Goal: Information Seeking & Learning: Compare options

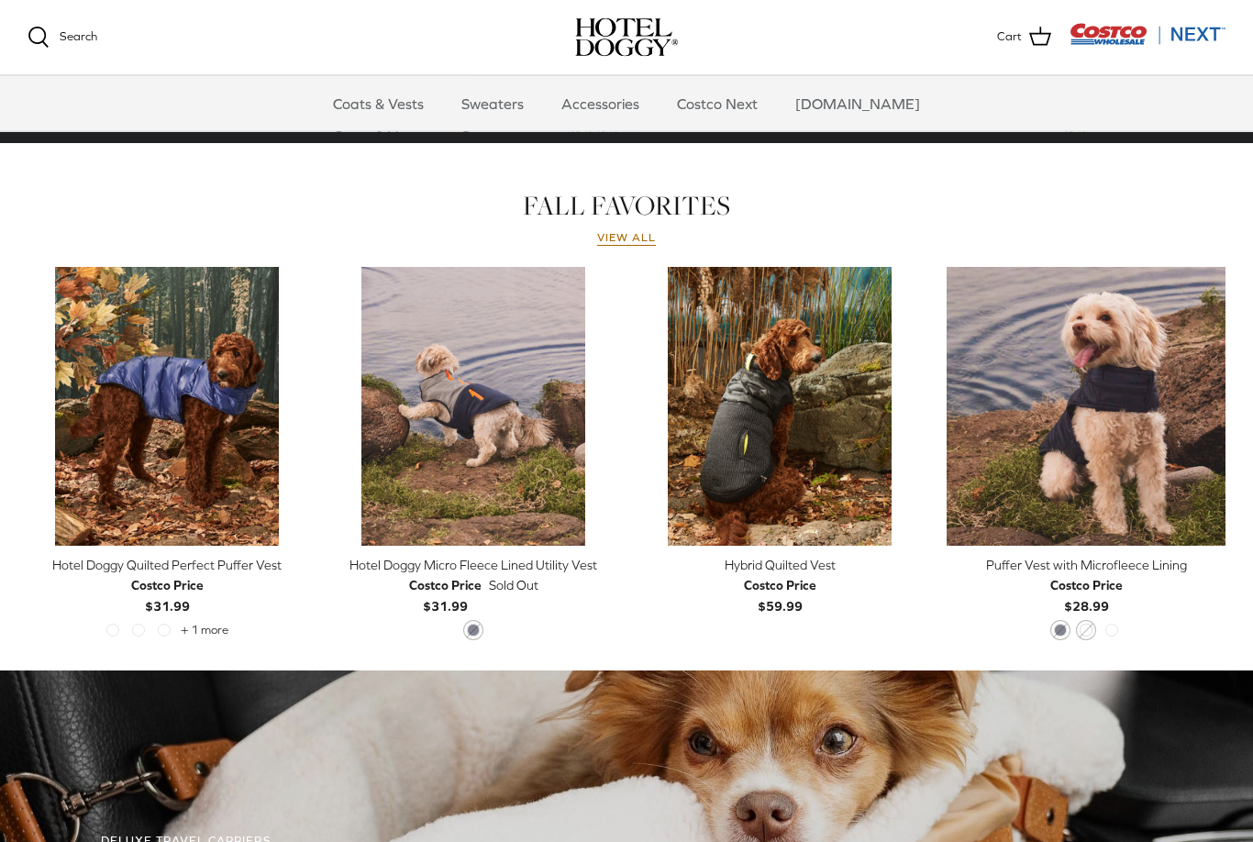
scroll to position [742, 0]
click at [150, 568] on div "Hotel Doggy Quilted Perfect Puffer Vest" at bounding box center [167, 565] width 279 height 20
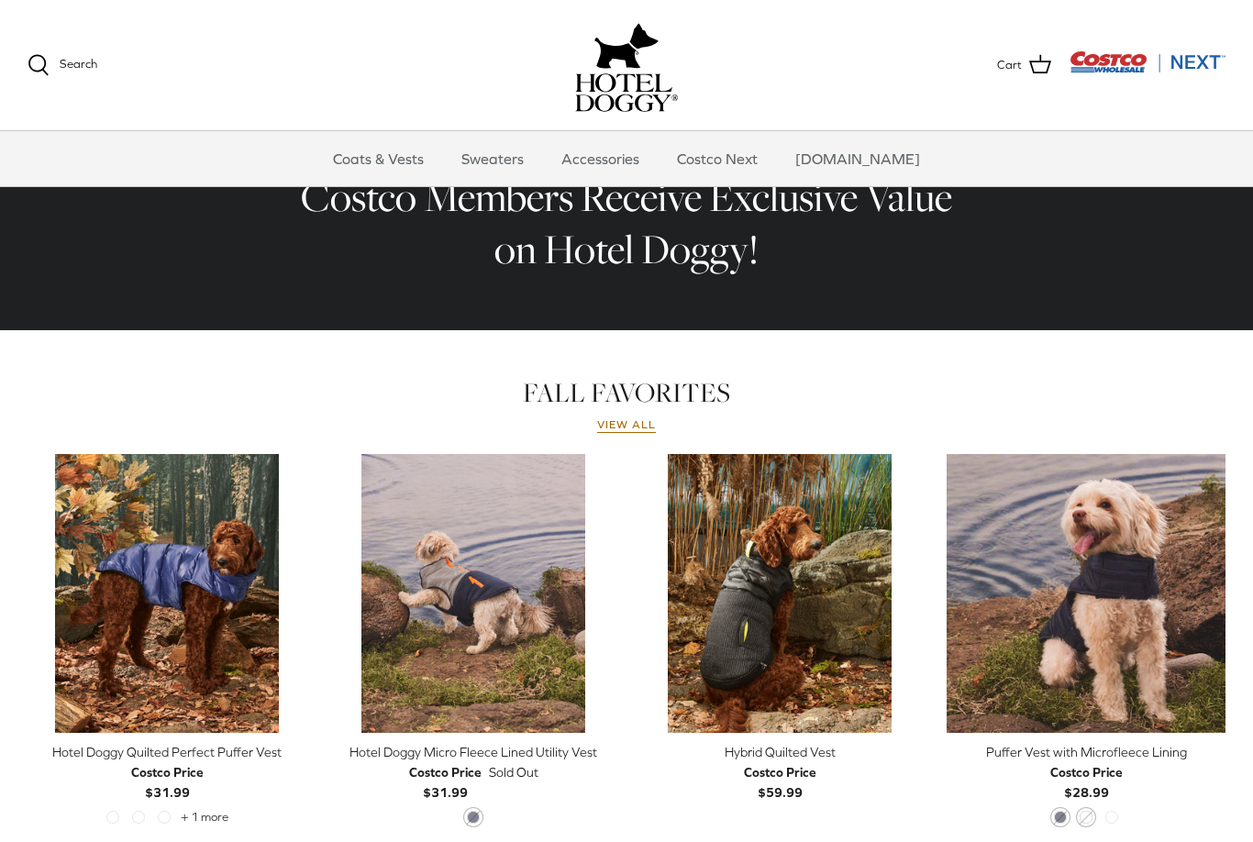
scroll to position [0, 0]
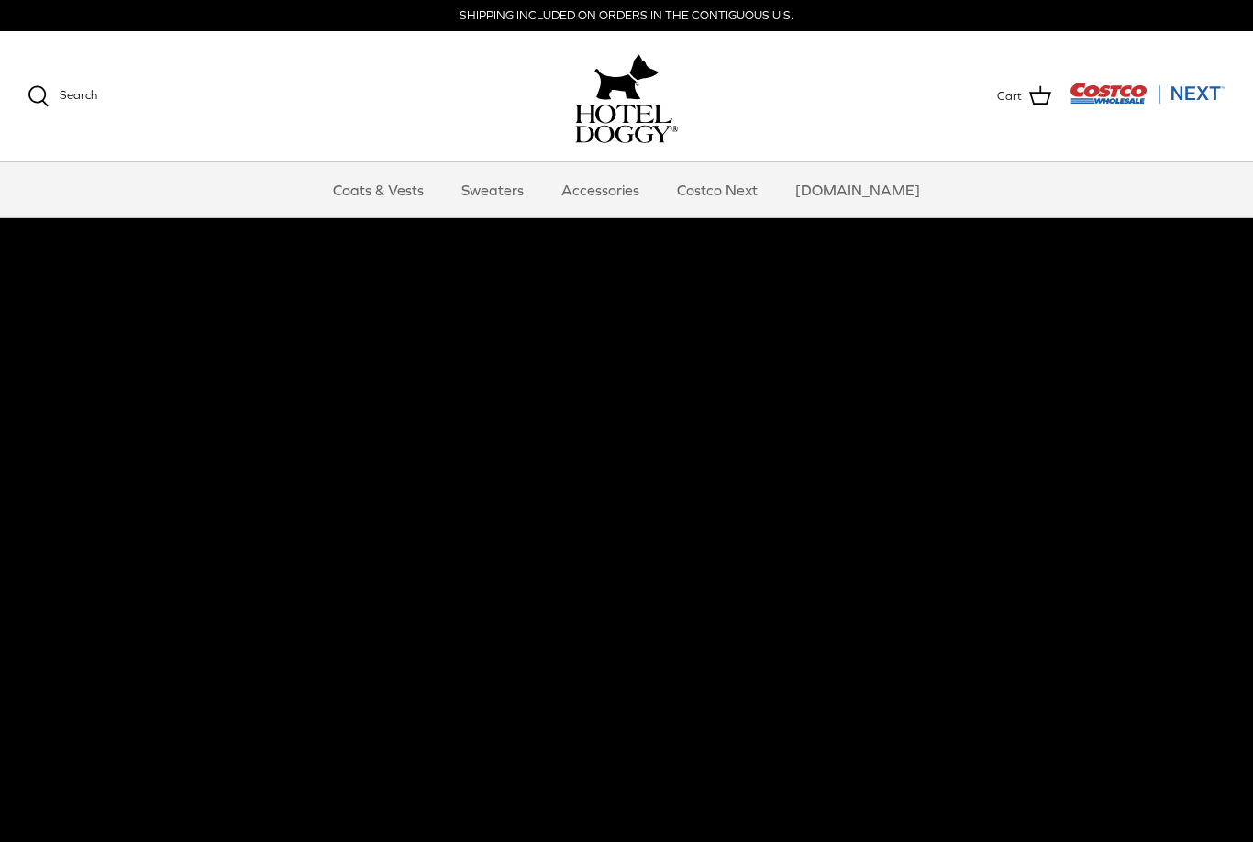
click at [643, 196] on link "Accessories" at bounding box center [600, 189] width 111 height 55
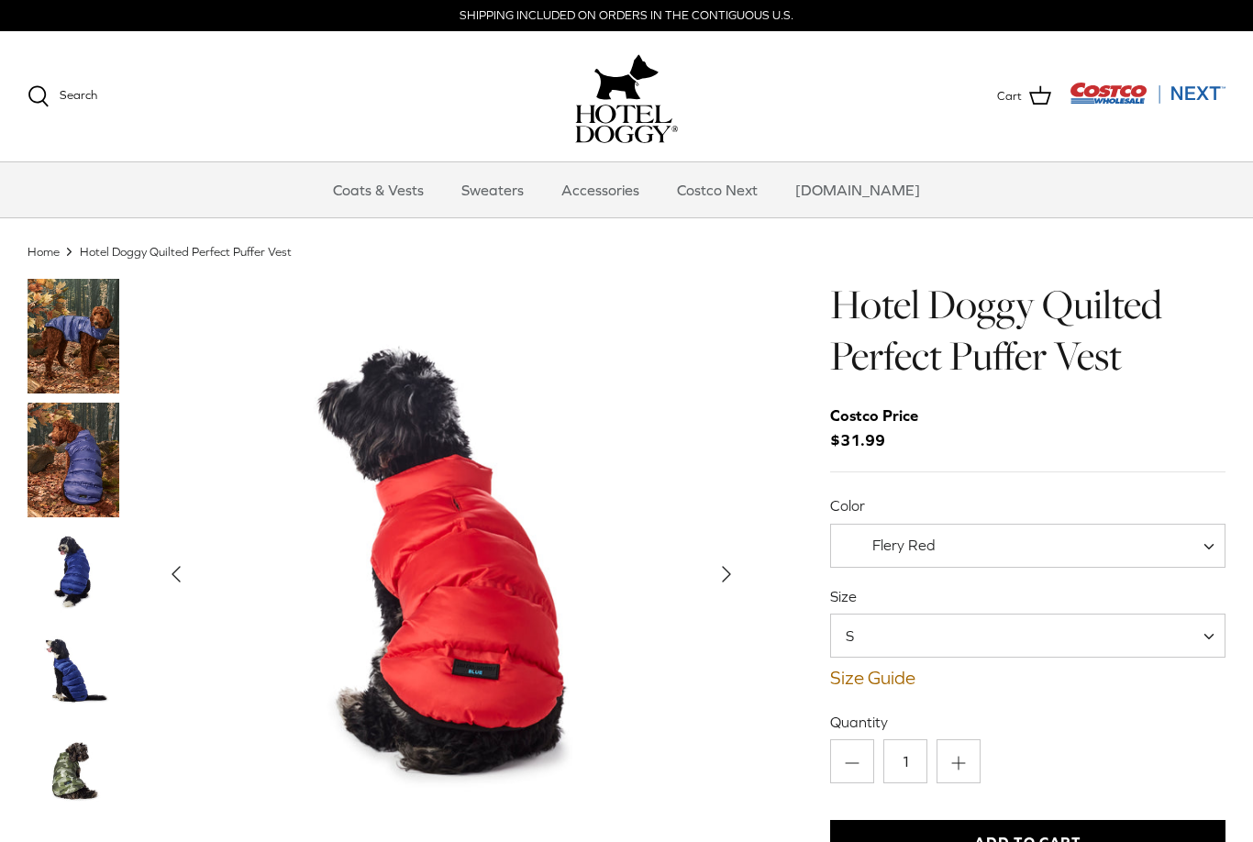
click at [1225, 633] on span "S" at bounding box center [1027, 636] width 395 height 44
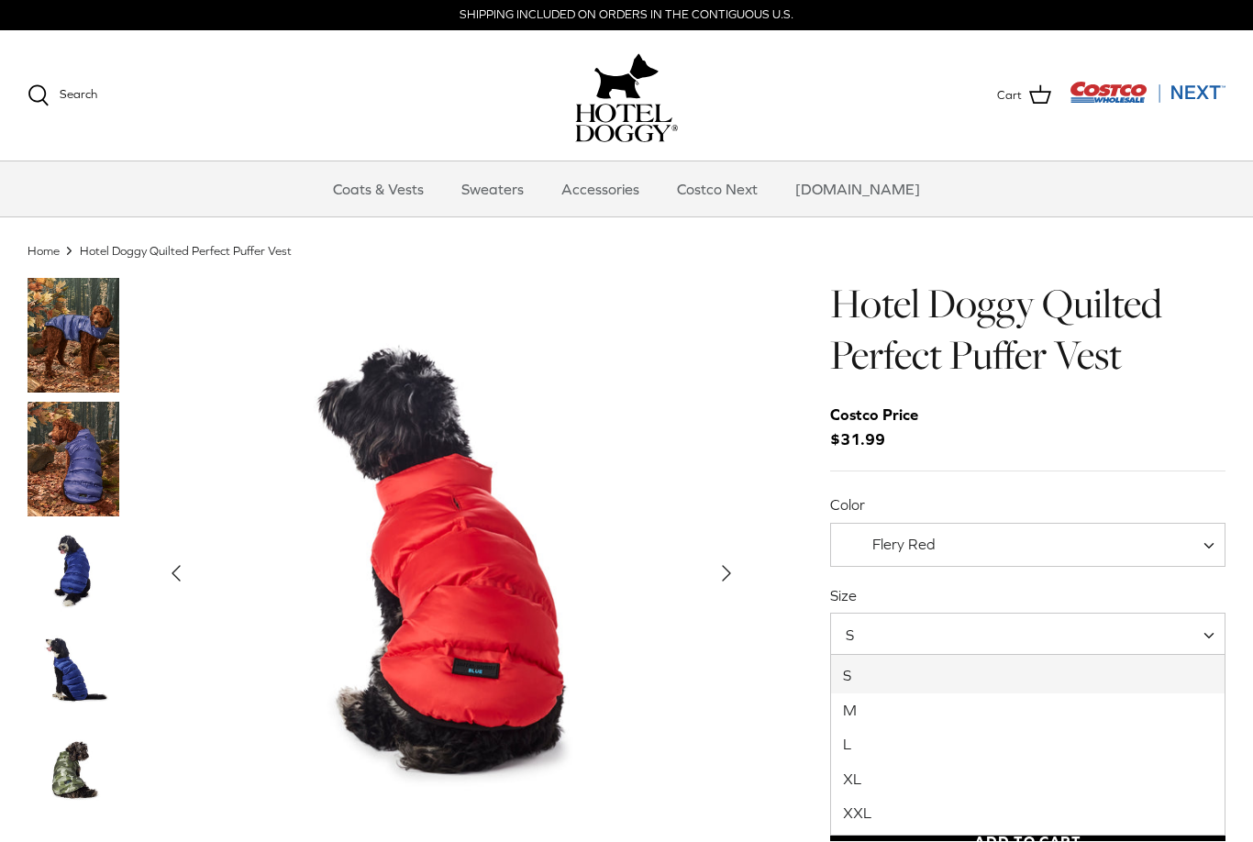
scroll to position [3, 0]
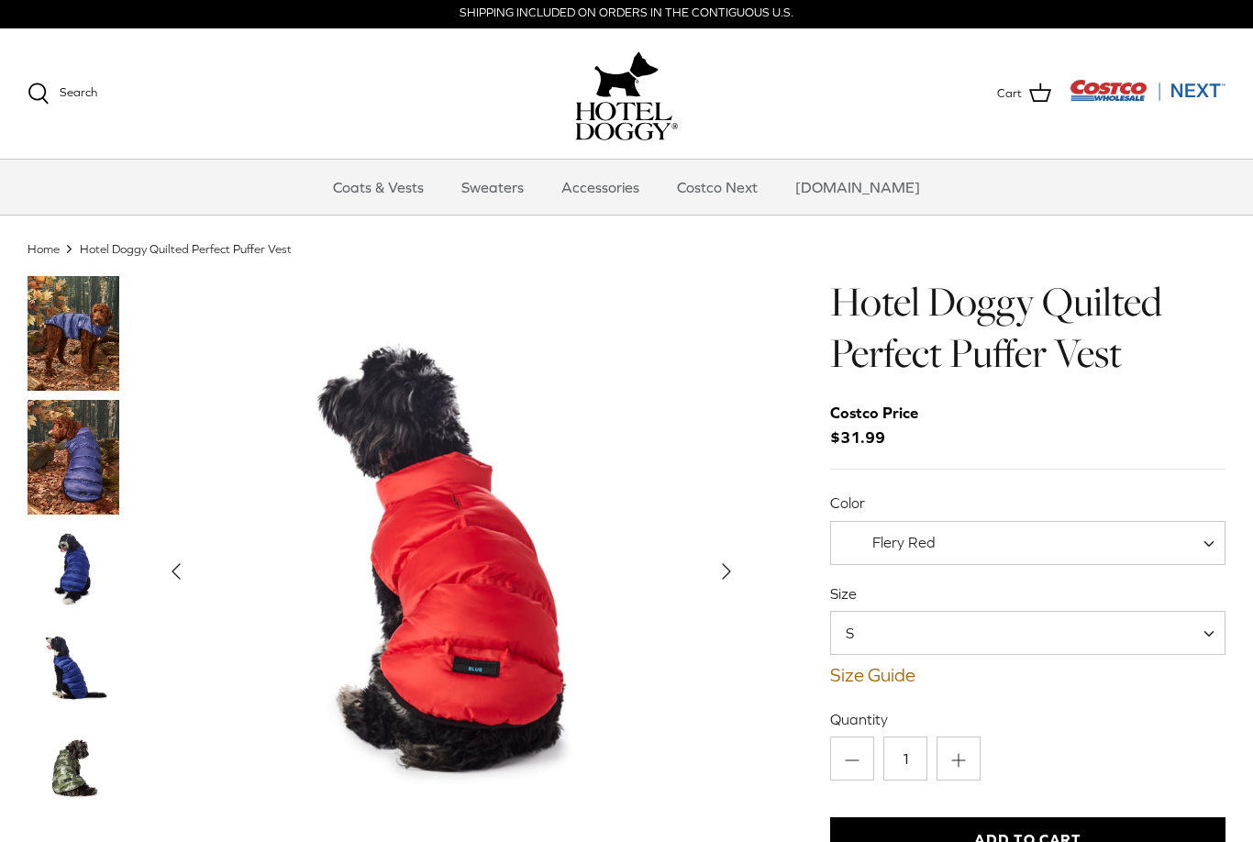
click at [901, 678] on link "Size Guide" at bounding box center [1027, 675] width 395 height 22
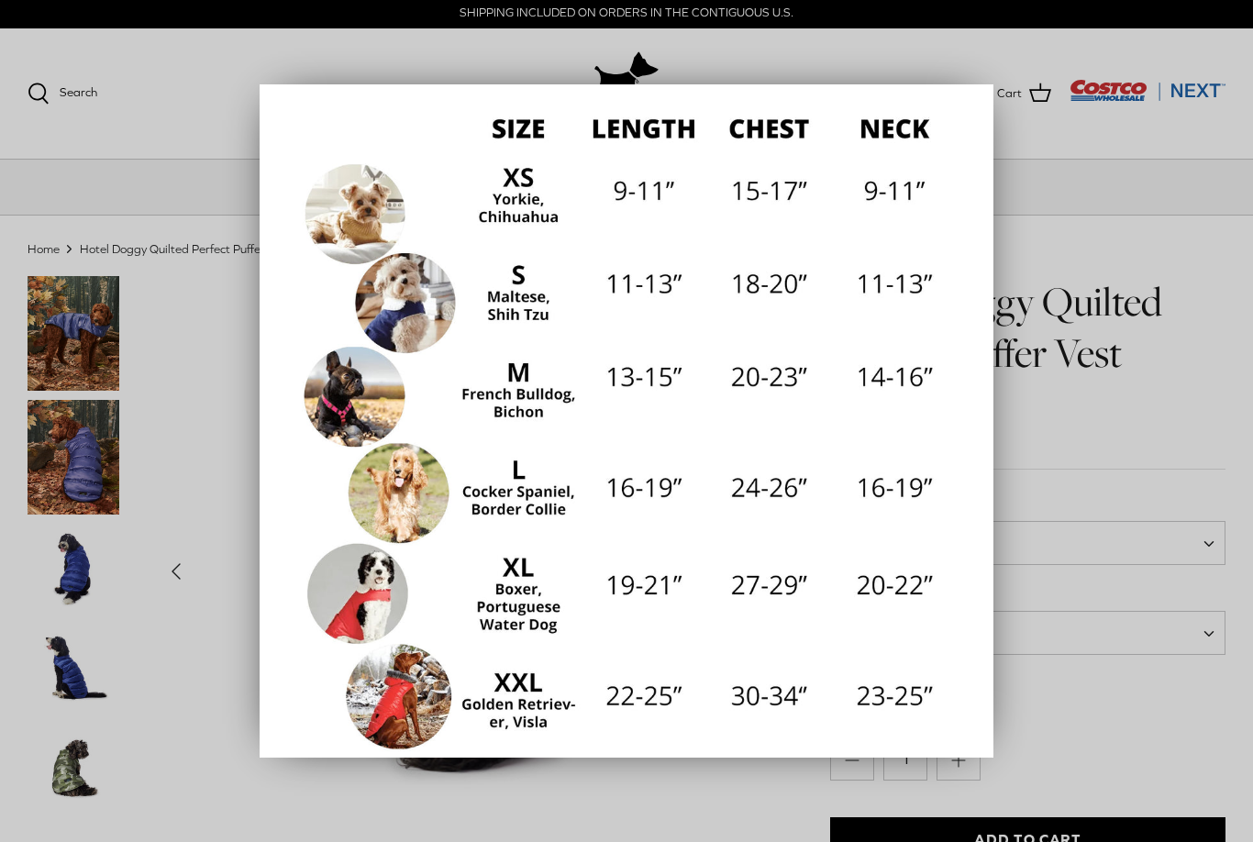
scroll to position [212, 0]
click at [1117, 394] on div at bounding box center [626, 421] width 1253 height 842
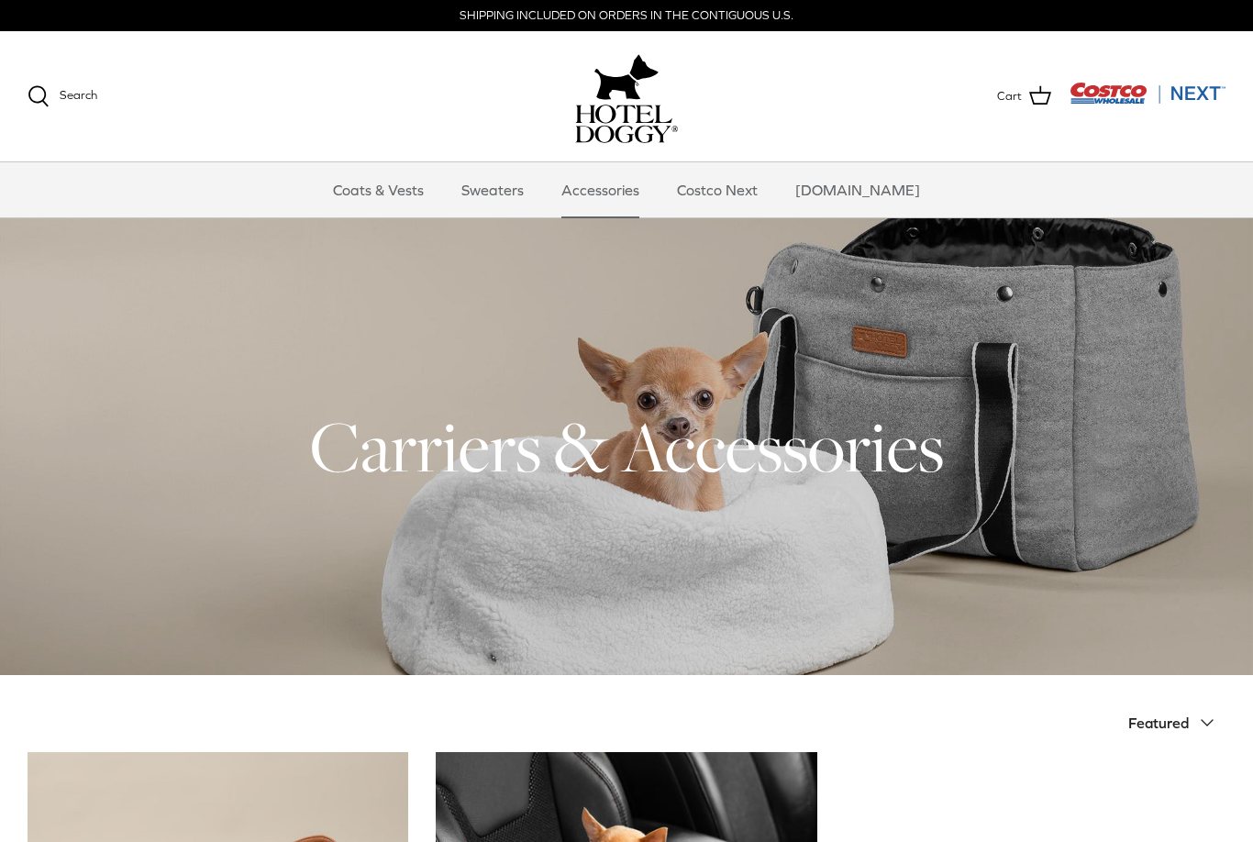
click at [506, 198] on link "Sweaters" at bounding box center [492, 189] width 95 height 55
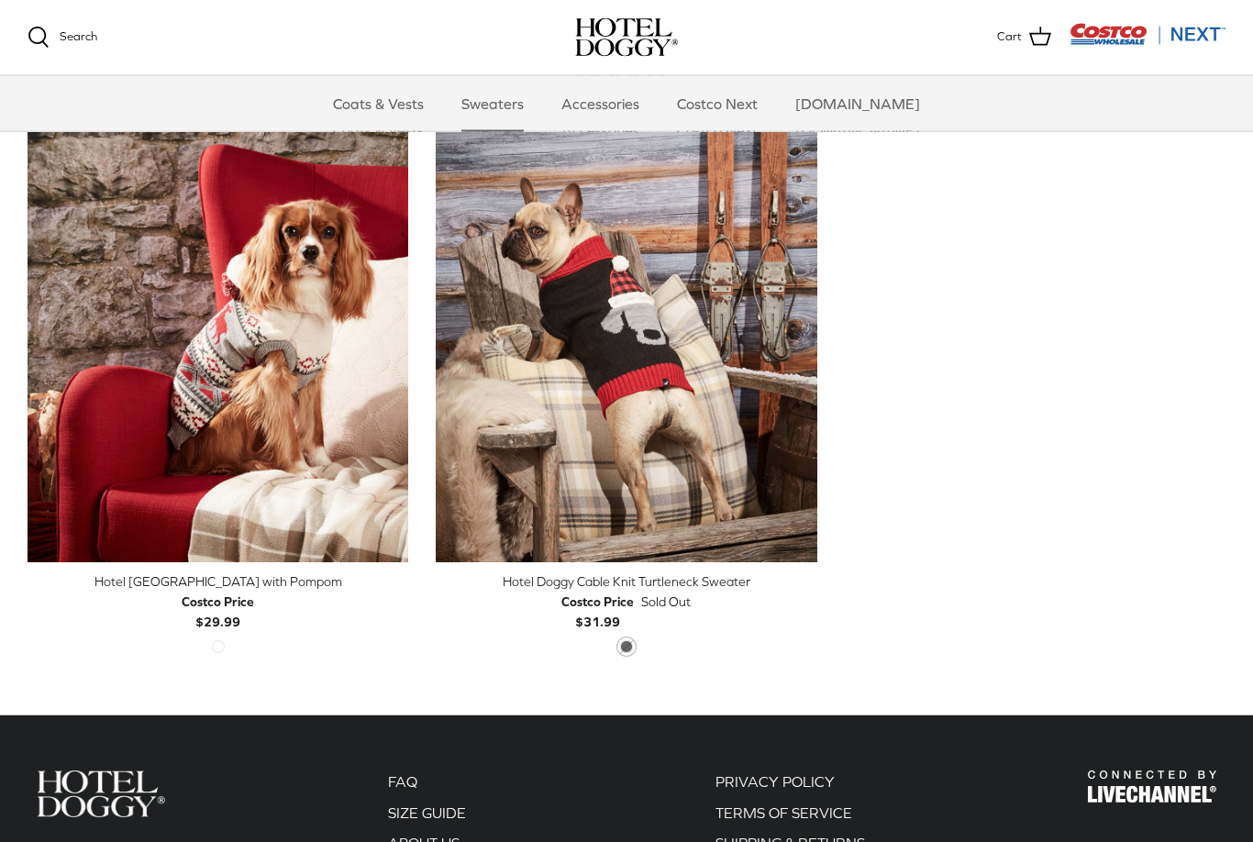
scroll to position [525, 0]
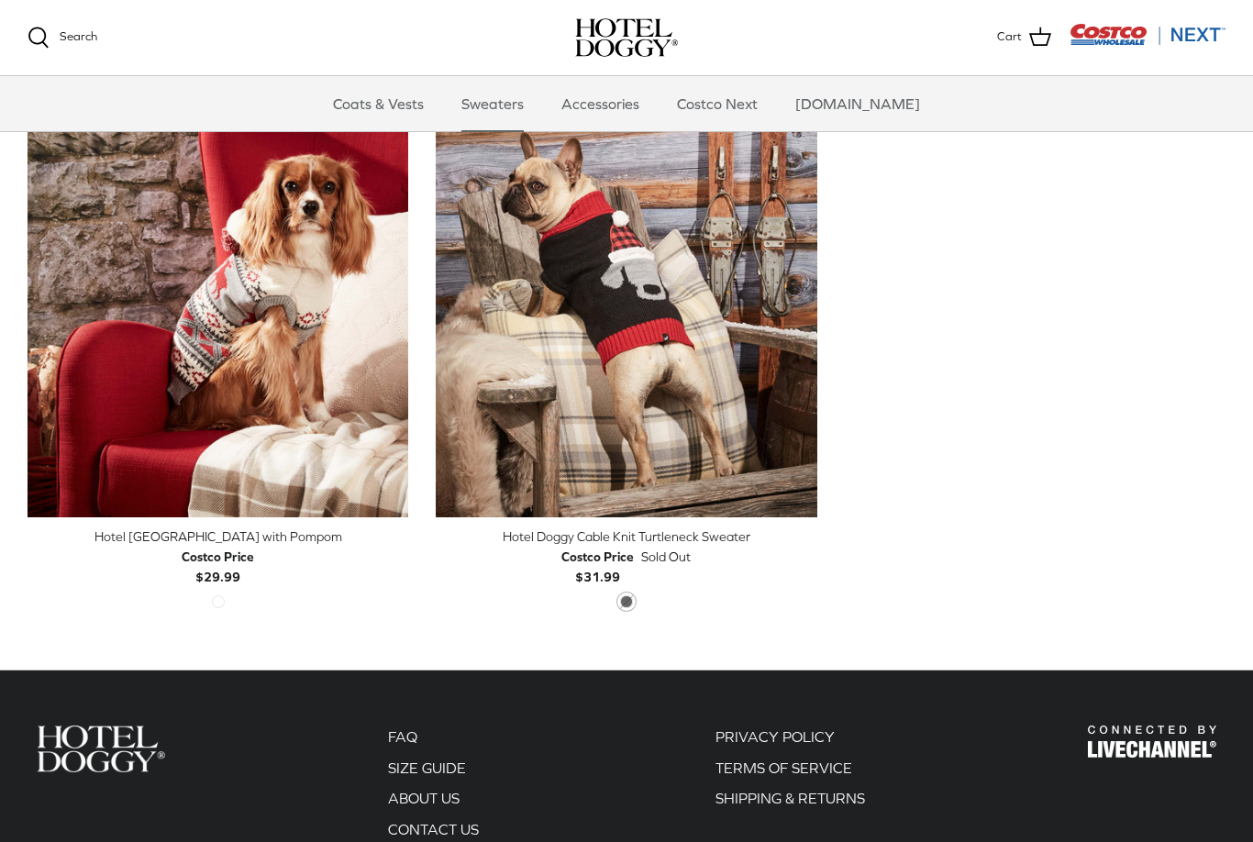
click at [181, 361] on img "Hotel Doggy Fair Isle Sweater with Pompom" at bounding box center [218, 279] width 381 height 476
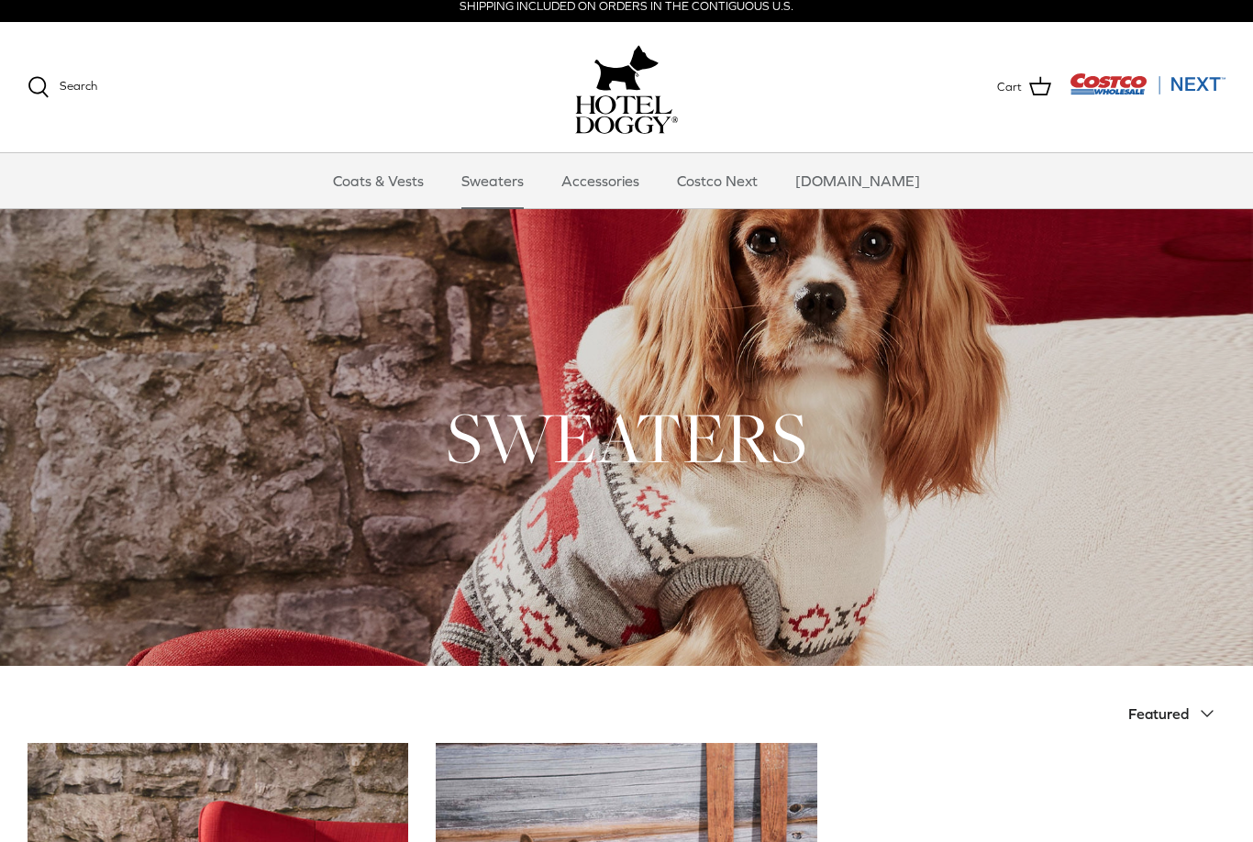
scroll to position [0, 0]
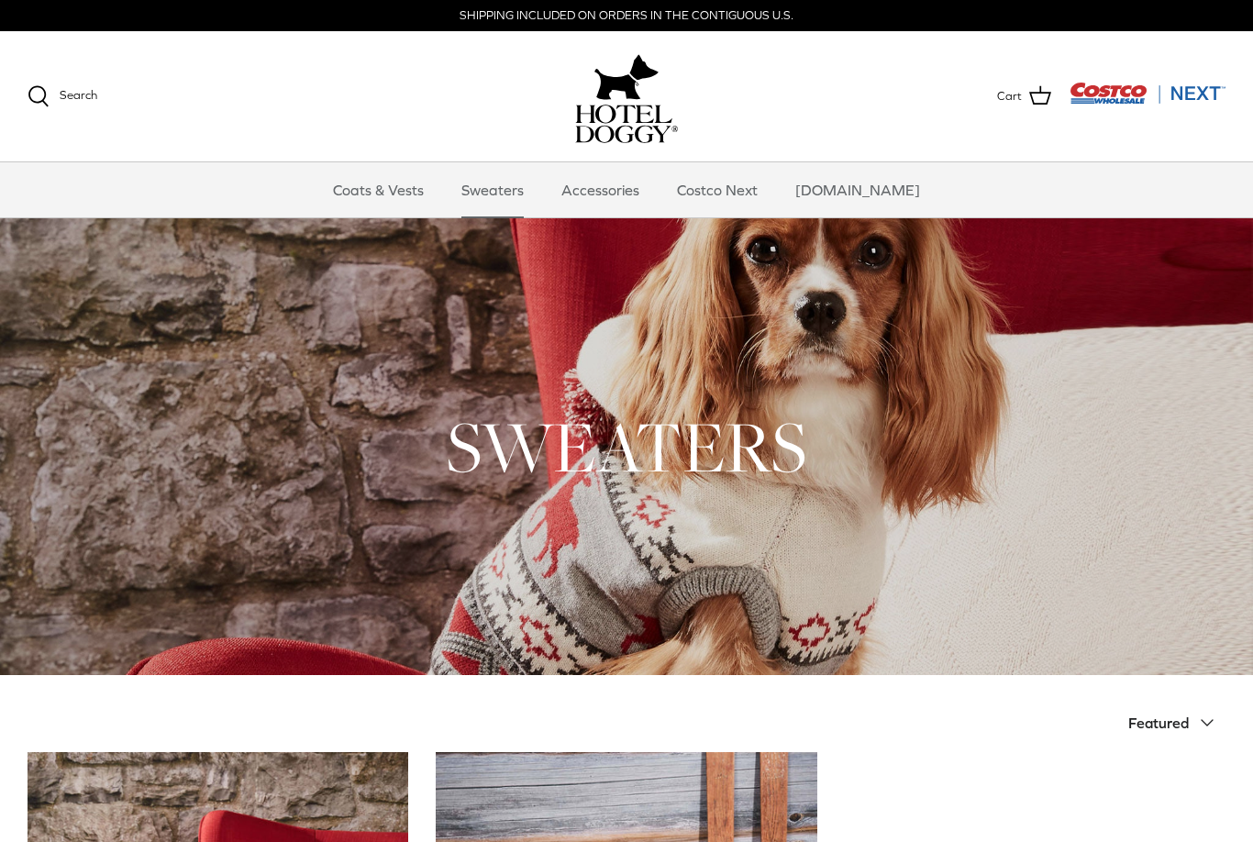
click at [399, 195] on link "Coats & Vests" at bounding box center [379, 189] width 124 height 55
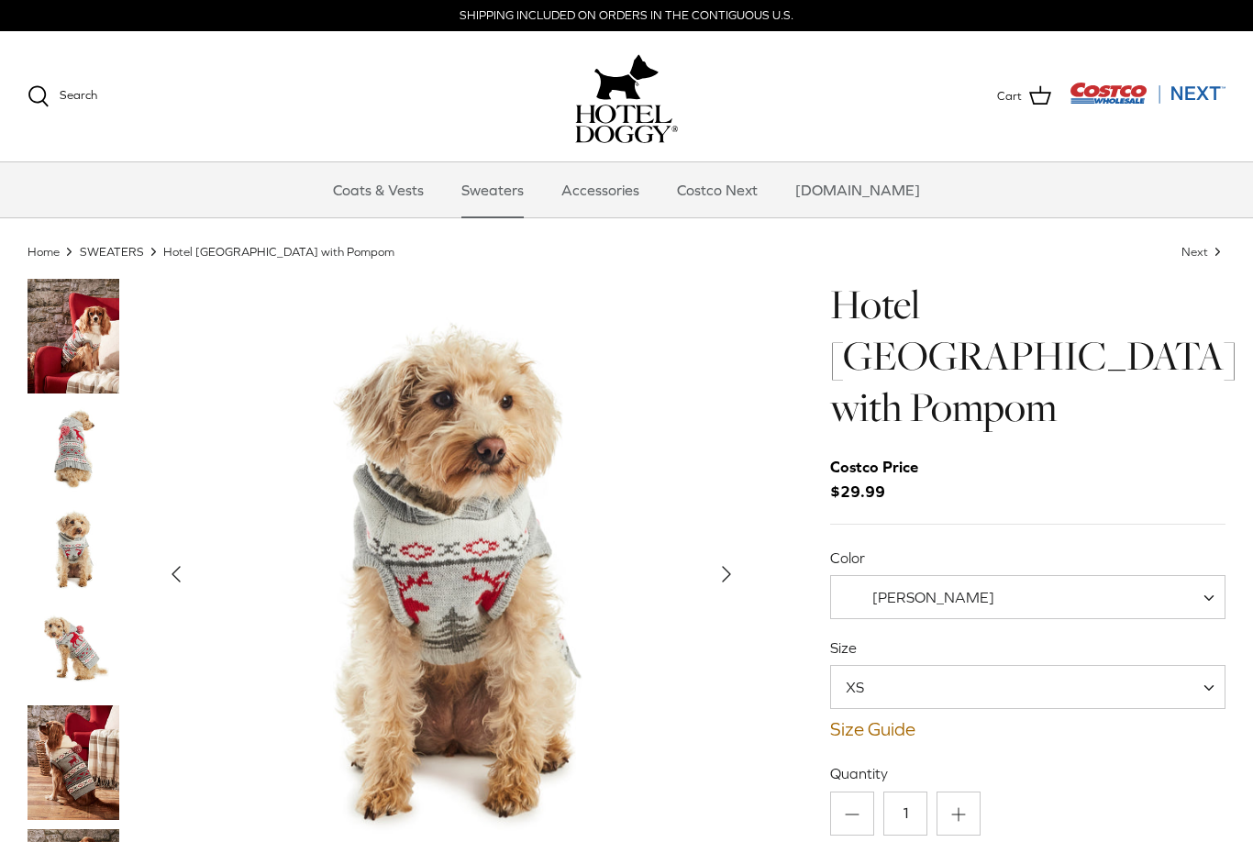
click at [1215, 575] on span at bounding box center [1215, 597] width 18 height 44
click at [1222, 575] on span at bounding box center [1215, 597] width 18 height 44
click at [1217, 665] on span at bounding box center [1215, 687] width 18 height 44
click at [745, 683] on img "Show Gallery" at bounding box center [451, 574] width 591 height 591
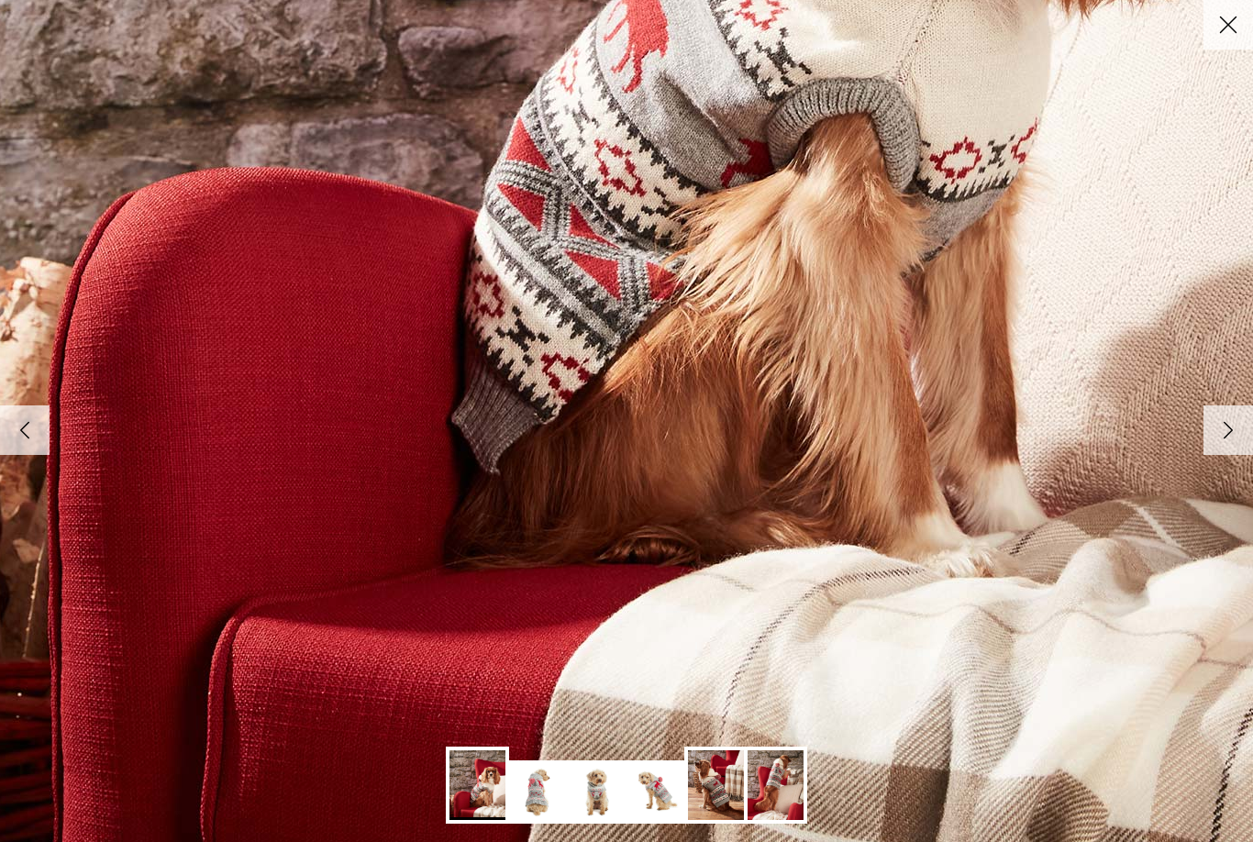
click at [544, 806] on img at bounding box center [537, 792] width 56 height 56
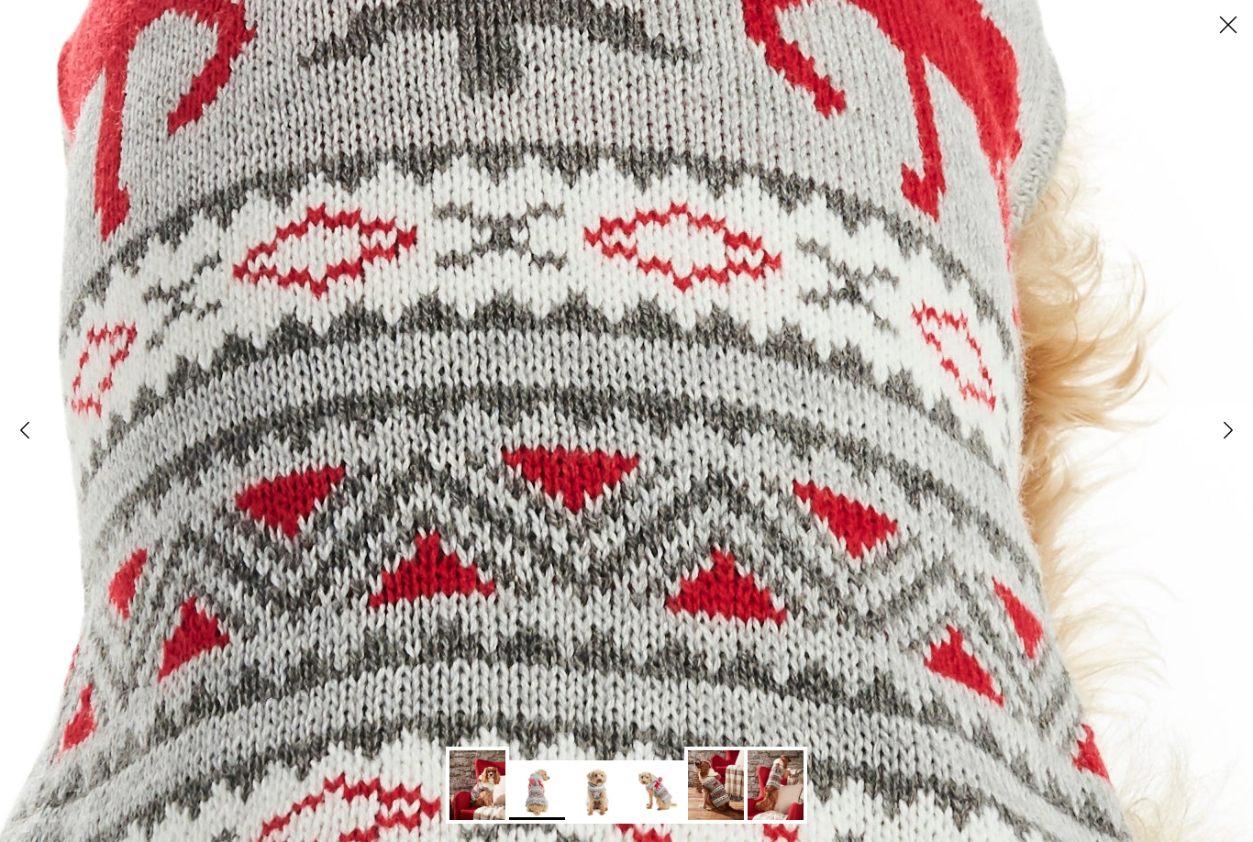
click at [605, 797] on img at bounding box center [597, 792] width 56 height 56
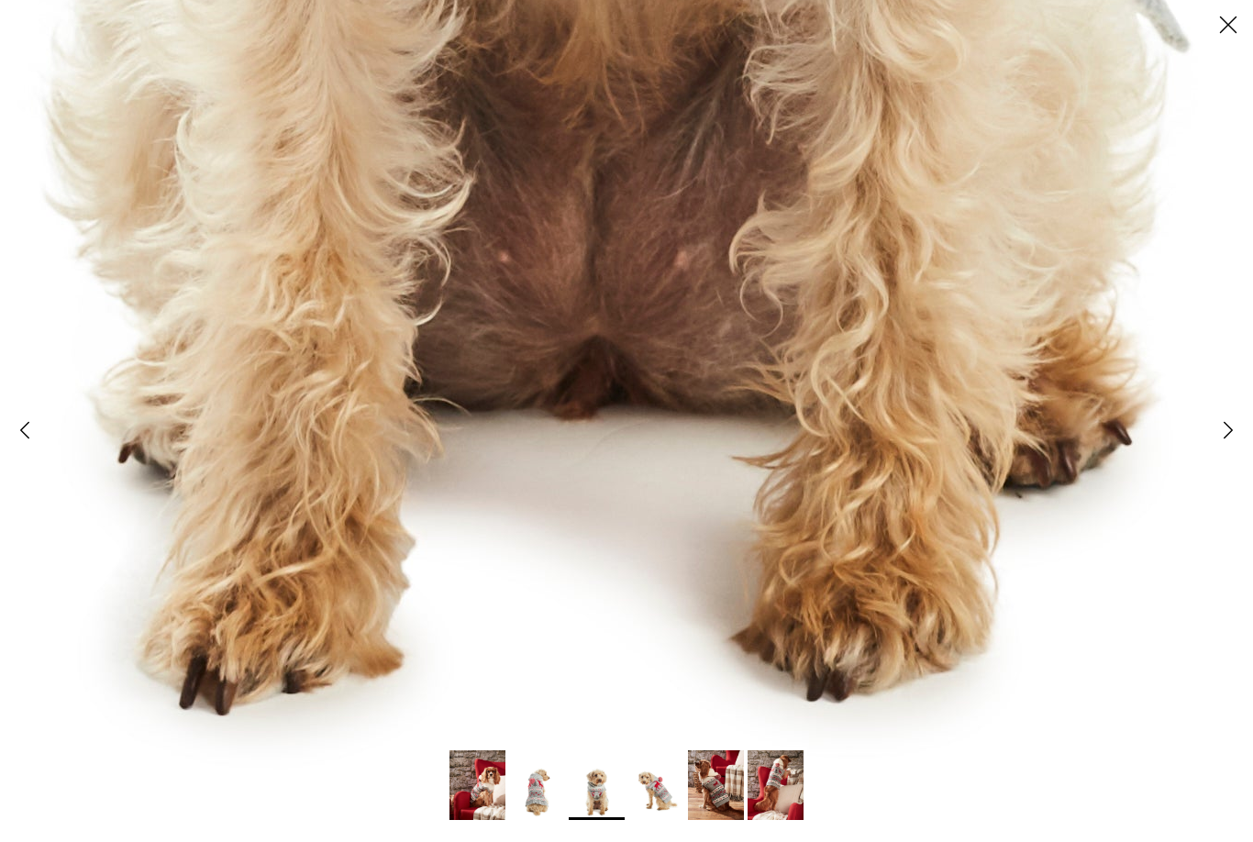
click at [661, 797] on img at bounding box center [656, 792] width 56 height 56
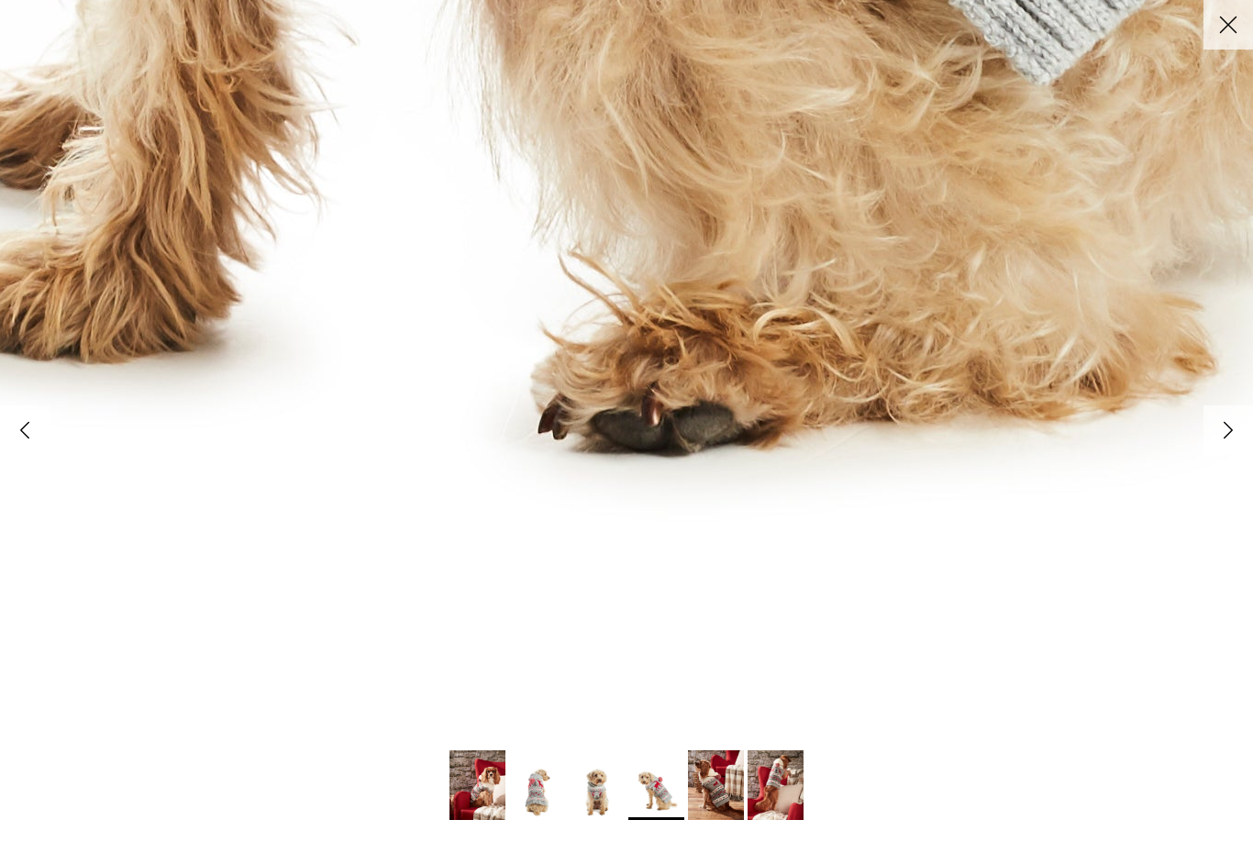
click at [716, 784] on img at bounding box center [716, 785] width 56 height 70
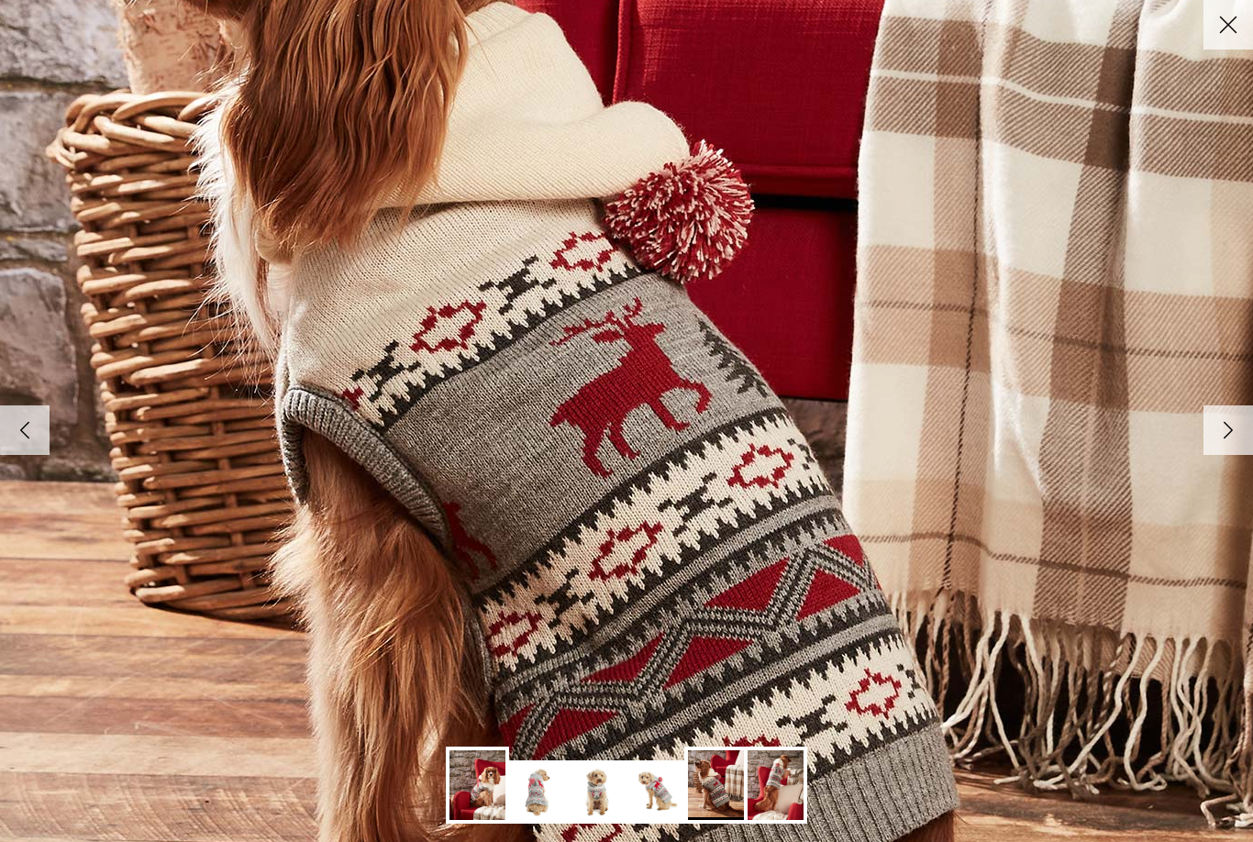
click at [788, 780] on img at bounding box center [776, 785] width 56 height 70
